Goal: Book appointment/travel/reservation

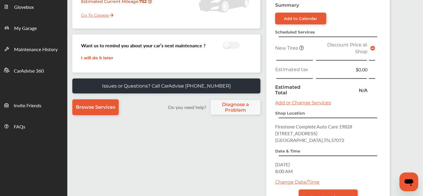
scroll to position [115, 0]
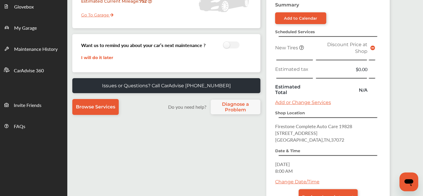
click at [373, 46] on icon at bounding box center [372, 48] width 5 height 5
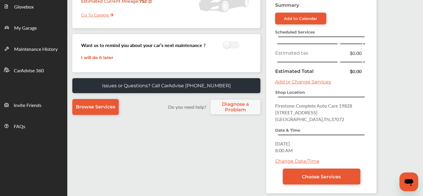
click at [281, 83] on div "Summary Add to Calendar Scheduled Services Estimated tax $0.00 Estimated Total …" at bounding box center [321, 97] width 110 height 191
click at [287, 80] on link "Add or Change Services" at bounding box center [303, 82] width 56 height 6
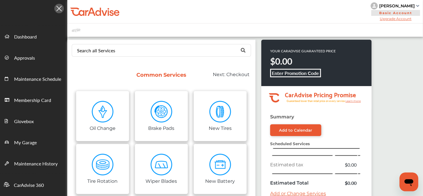
click at [145, 57] on div "Search all Services Looking for something we don’t seem to have? Contact us." at bounding box center [161, 50] width 188 height 21
click at [143, 55] on input "text" at bounding box center [160, 49] width 176 height 11
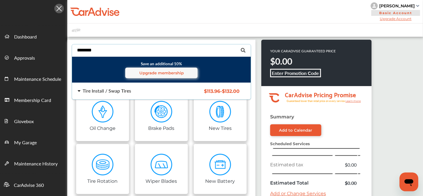
type input "********"
click at [102, 91] on div "Tire Install / Swap Tires" at bounding box center [107, 90] width 49 height 5
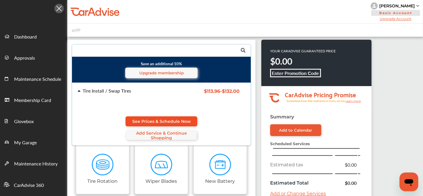
click at [149, 123] on span "See Prices & Schedule Now" at bounding box center [161, 121] width 59 height 5
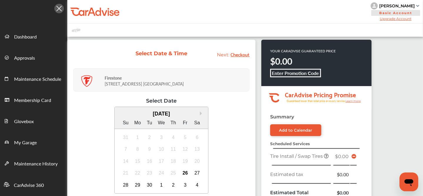
scroll to position [130, 0]
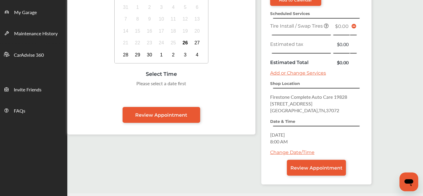
click at [291, 71] on link "Add or Change Services" at bounding box center [298, 73] width 56 height 6
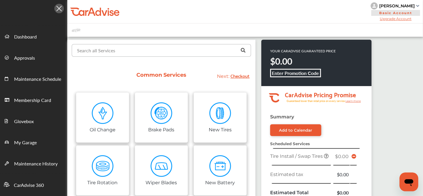
click at [154, 52] on input "text" at bounding box center [160, 49] width 176 height 11
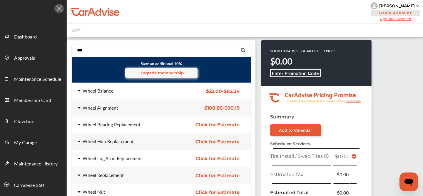
type input "***"
click at [112, 89] on div "Wheel Balance" at bounding box center [98, 90] width 31 height 5
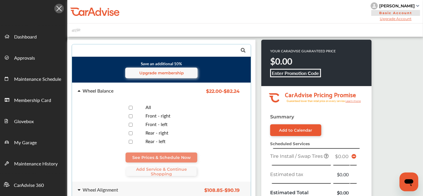
click at [133, 107] on div at bounding box center [130, 108] width 21 height 6
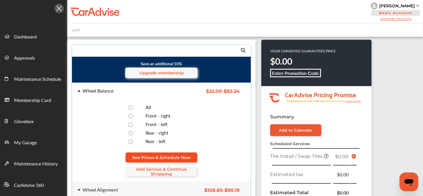
click at [165, 156] on span "See Prices & Schedule Now" at bounding box center [161, 157] width 59 height 5
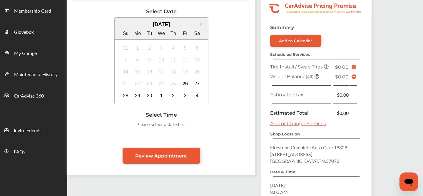
scroll to position [156, 0]
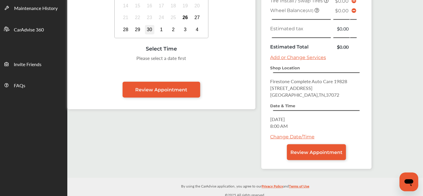
click at [148, 29] on div "30" at bounding box center [149, 29] width 9 height 9
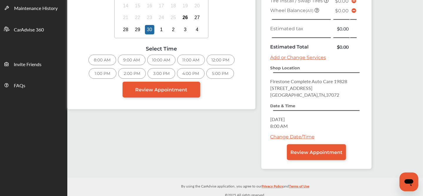
click at [98, 57] on div "8:00 AM" at bounding box center [102, 60] width 28 height 11
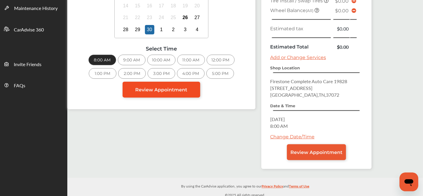
click at [168, 88] on span "Review Appointment" at bounding box center [162, 90] width 52 height 6
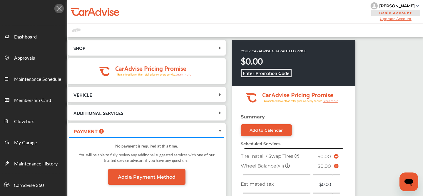
scroll to position [156, 0]
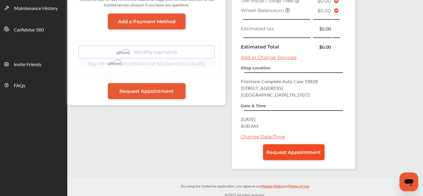
click at [285, 150] on span "Request Appointment" at bounding box center [294, 153] width 54 height 6
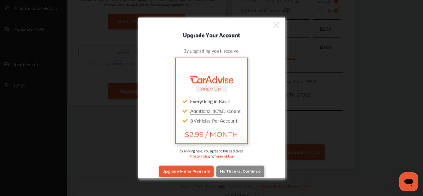
click at [233, 168] on link "No Thanks, Continue" at bounding box center [240, 171] width 48 height 11
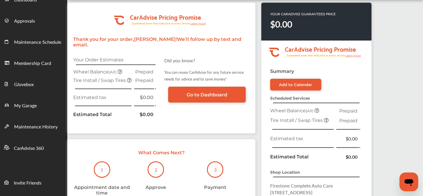
scroll to position [136, 0]
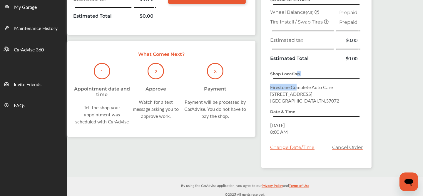
drag, startPoint x: 296, startPoint y: 68, endPoint x: 295, endPoint y: 80, distance: 11.5
click at [295, 80] on div "Summary Add to Calendar Scheduled Services Wheel Balance (All) Prepaid Tire Ins…" at bounding box center [316, 69] width 110 height 198
click at [318, 98] on span "[GEOGRAPHIC_DATA]" at bounding box center [304, 100] width 69 height 7
click at [285, 125] on span "[DATE]" at bounding box center [277, 125] width 15 height 7
click at [348, 111] on p "Date & Time" at bounding box center [316, 112] width 93 height 6
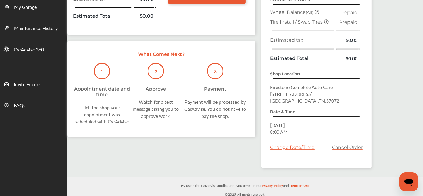
click at [348, 111] on p "Date & Time" at bounding box center [316, 112] width 93 height 6
